Goal: Information Seeking & Learning: Learn about a topic

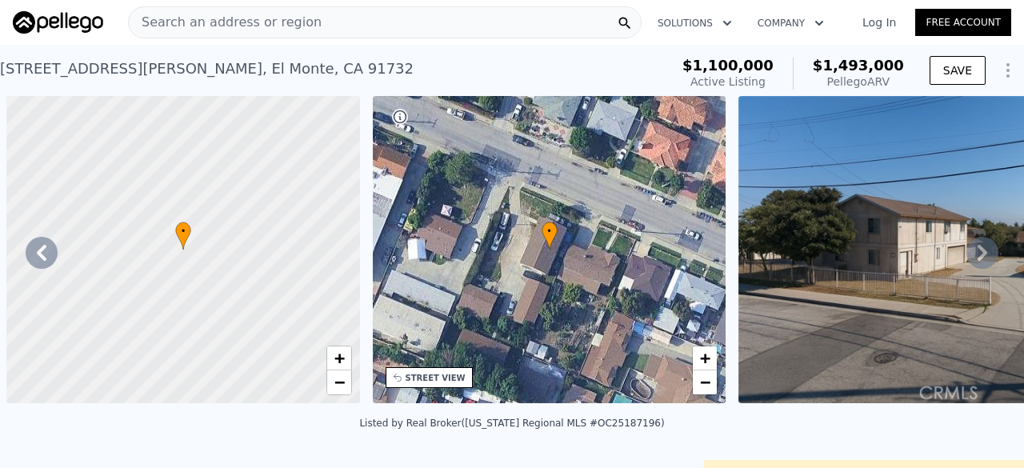
scroll to position [0, 372]
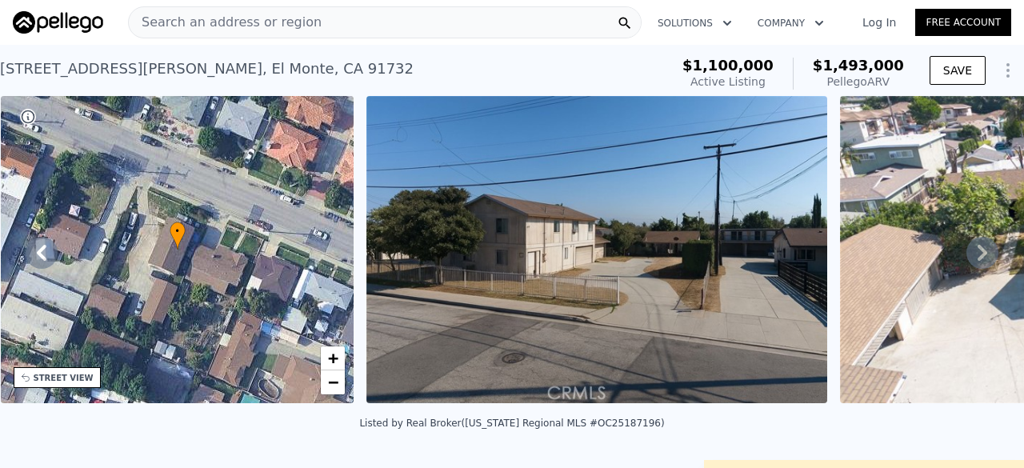
click at [213, 26] on span "Search an address or region" at bounding box center [225, 22] width 193 height 19
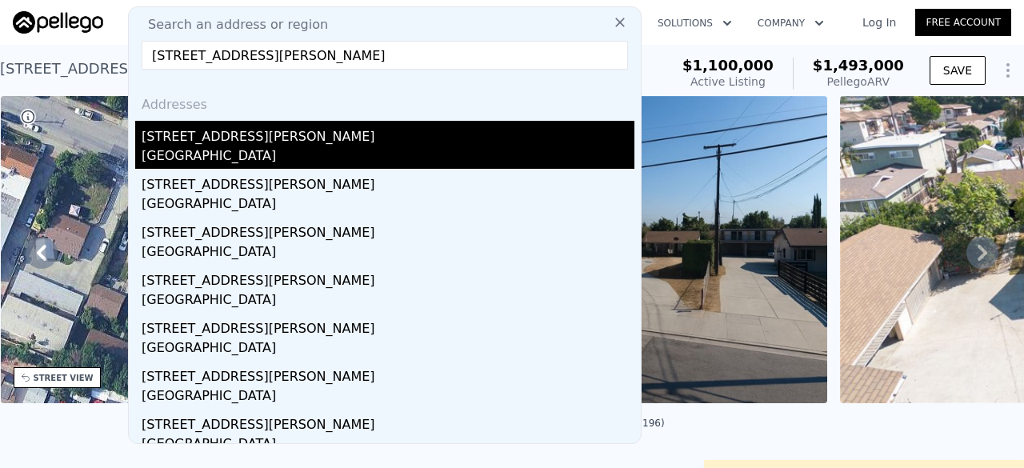
type input "[STREET_ADDRESS][PERSON_NAME]"
click at [207, 156] on div "[GEOGRAPHIC_DATA]" at bounding box center [388, 157] width 493 height 22
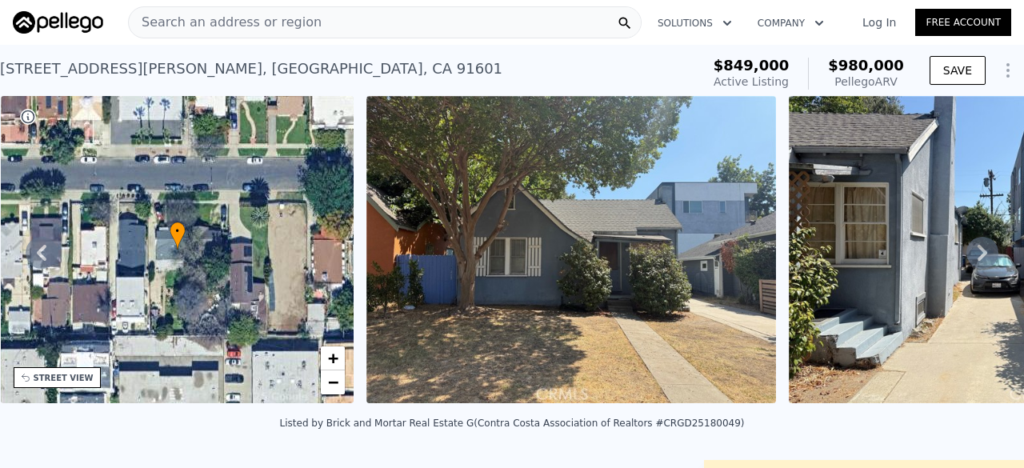
click at [196, 20] on span "Search an address or region" at bounding box center [225, 22] width 193 height 19
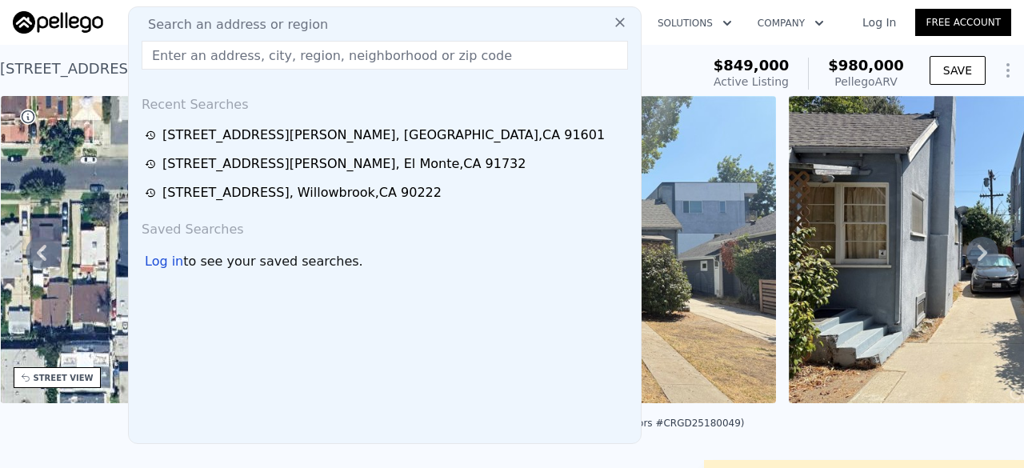
type input "[STREET_ADDRESS][PERSON_NAME],"
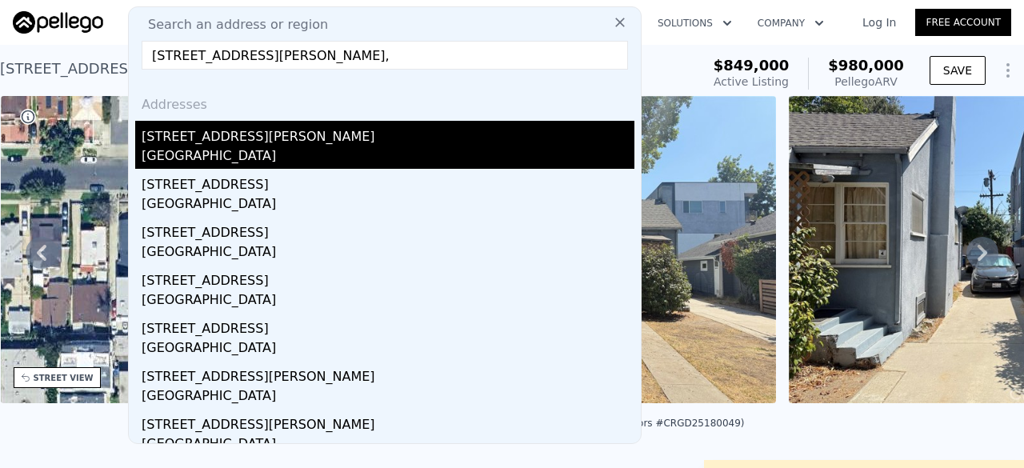
click at [275, 144] on div "[STREET_ADDRESS][PERSON_NAME]" at bounding box center [388, 134] width 493 height 26
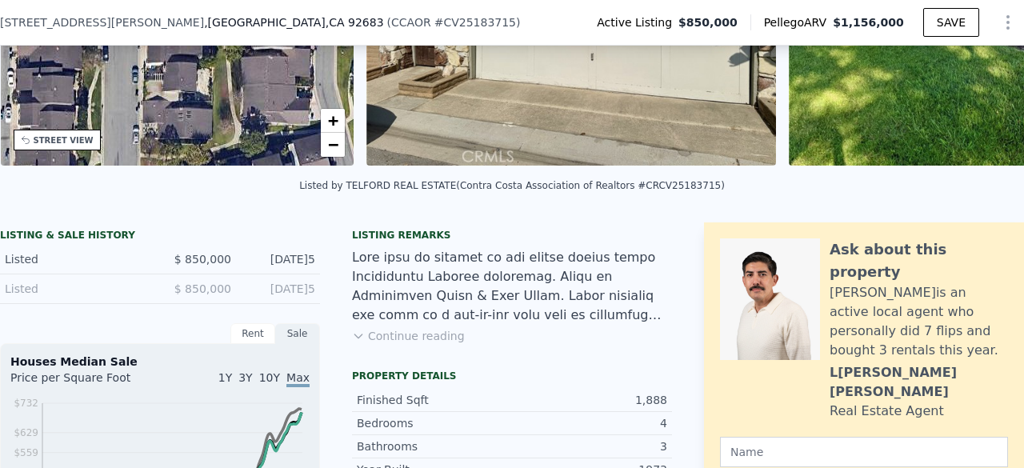
scroll to position [238, 0]
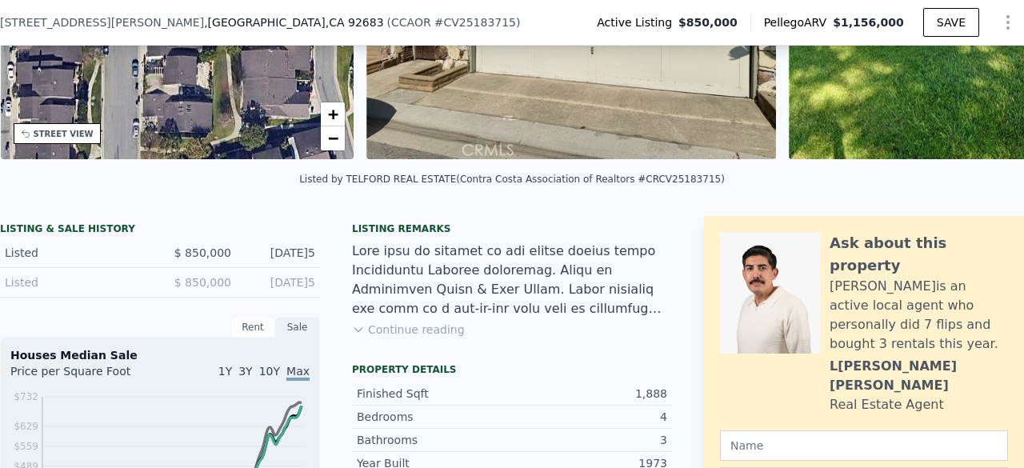
click at [378, 337] on button "Continue reading" at bounding box center [408, 330] width 113 height 16
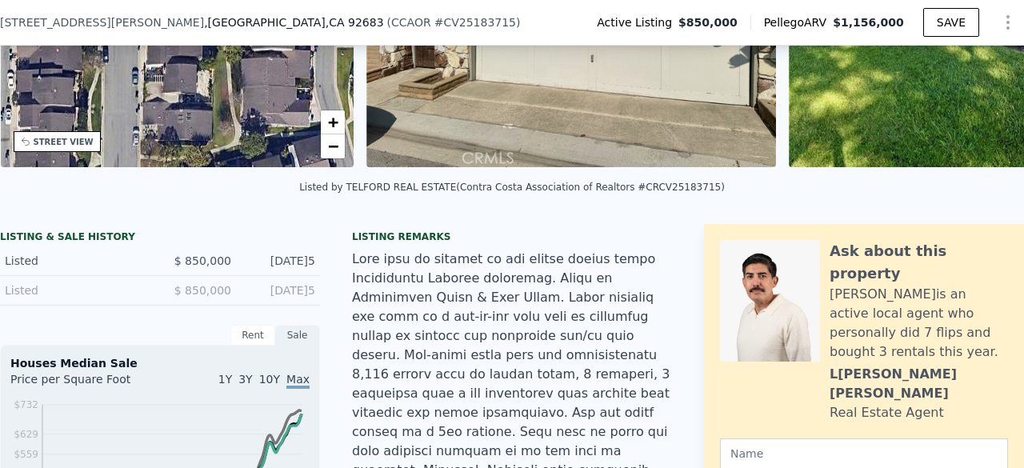
scroll to position [226, 0]
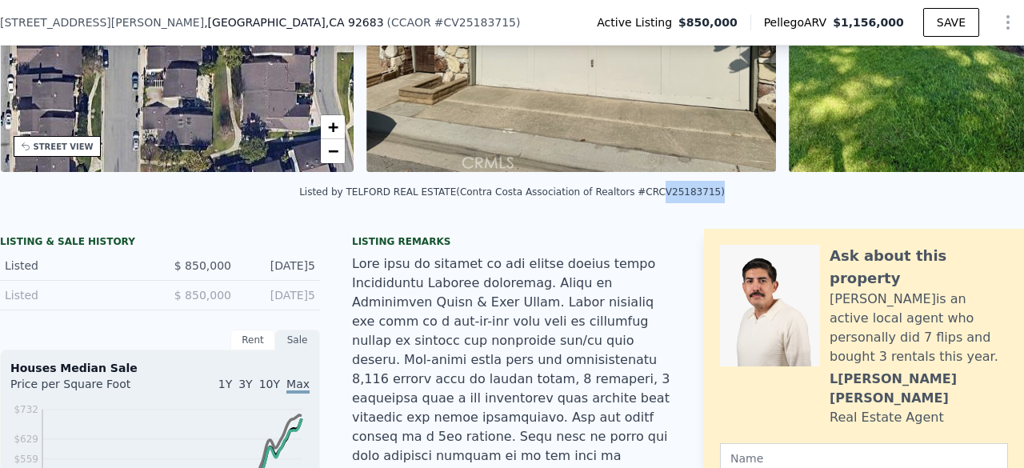
drag, startPoint x: 629, startPoint y: 203, endPoint x: 679, endPoint y: 207, distance: 49.8
click at [679, 198] on div "Listed by TELFORD REAL ESTATE (Contra Costa Association of Realtors #CRCV251837…" at bounding box center [512, 191] width 426 height 11
copy div "CV25183715"
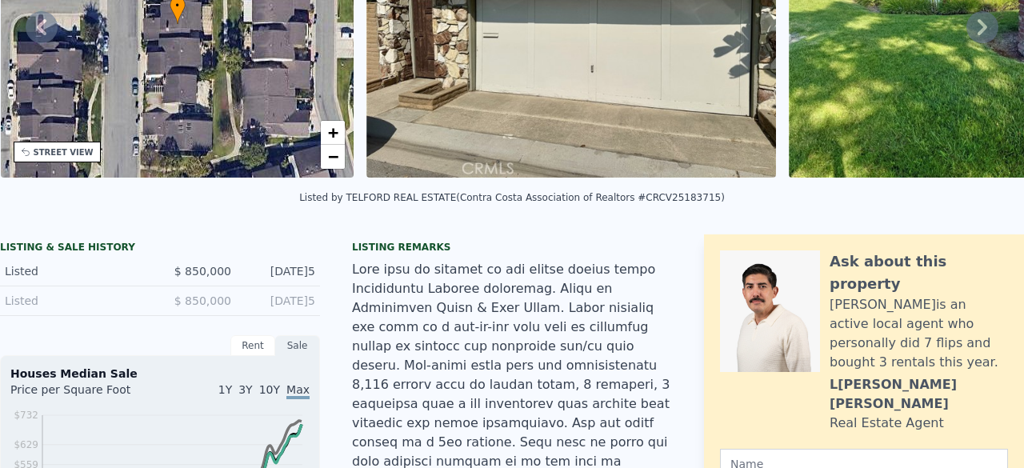
scroll to position [0, 0]
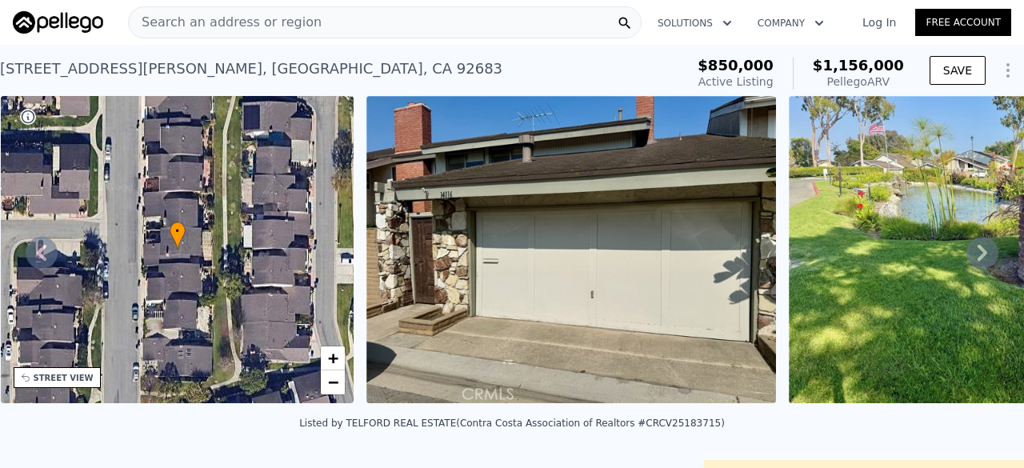
click at [207, 33] on div "Search an address or region" at bounding box center [225, 22] width 193 height 30
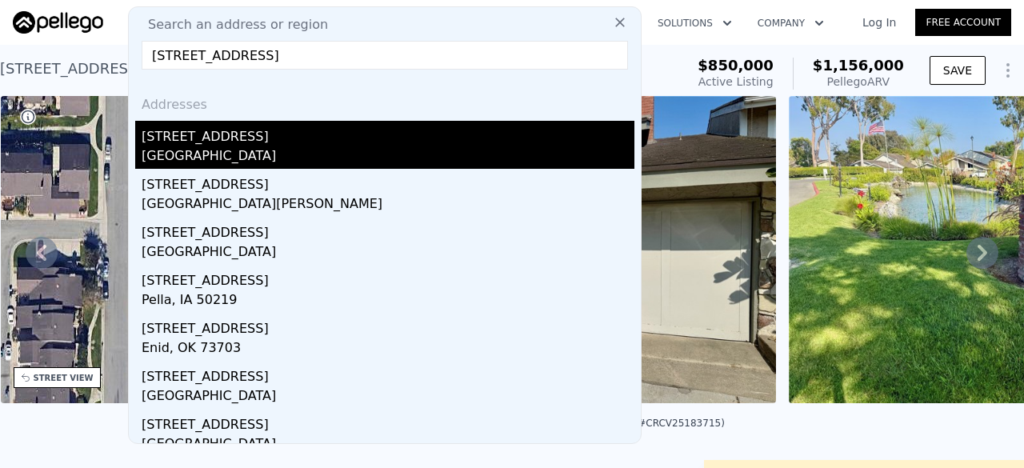
type input "[STREET_ADDRESS]"
click at [262, 137] on div "[STREET_ADDRESS]" at bounding box center [388, 134] width 493 height 26
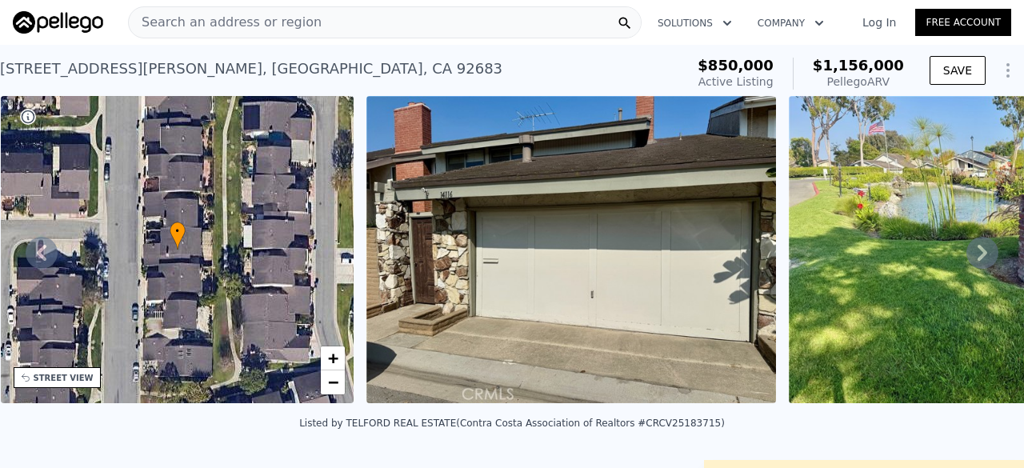
type input "2"
type input "918"
type input "1696"
type input "5629"
type input "10014"
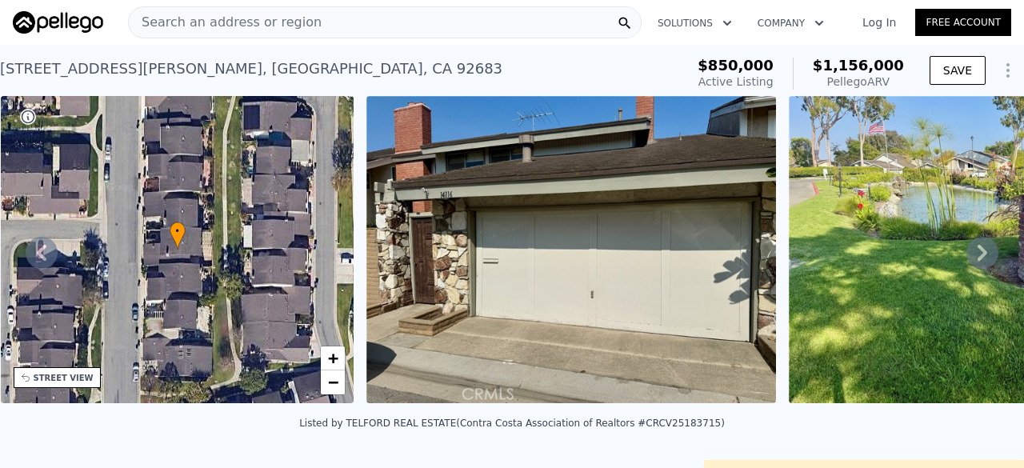
type input "$ 852,000"
type input "$ 139,555"
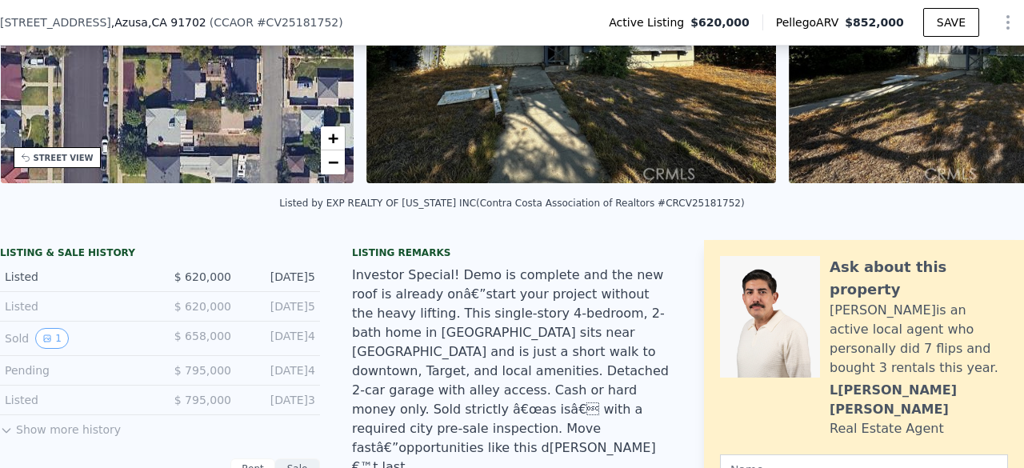
scroll to position [214, 0]
drag, startPoint x: 650, startPoint y: 215, endPoint x: 698, endPoint y: 218, distance: 48.1
click at [698, 209] on div "Listed by EXP REALTY OF [US_STATE] INC (Contra Costa Association of Realtors #C…" at bounding box center [511, 203] width 465 height 11
copy div "CV25181752"
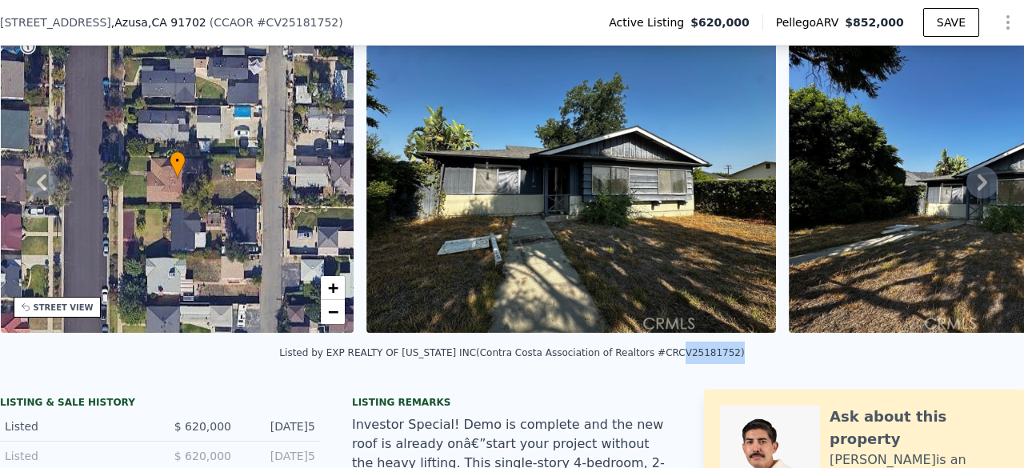
scroll to position [72, 0]
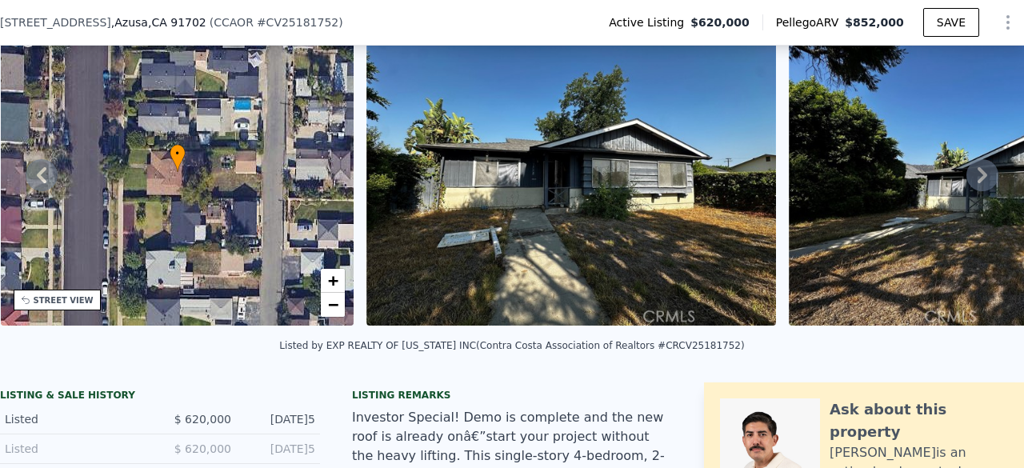
click at [539, 402] on div "Listing remarks" at bounding box center [512, 395] width 320 height 13
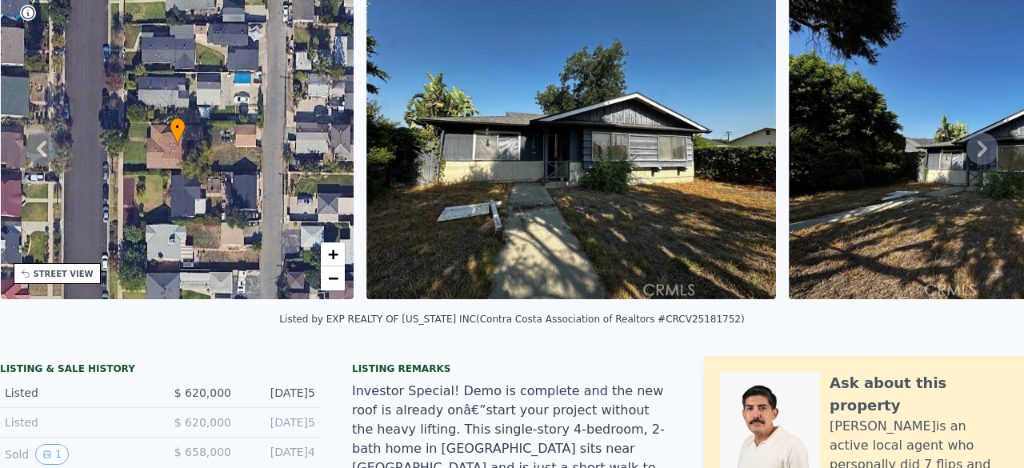
scroll to position [0, 0]
